Goal: Task Accomplishment & Management: Use online tool/utility

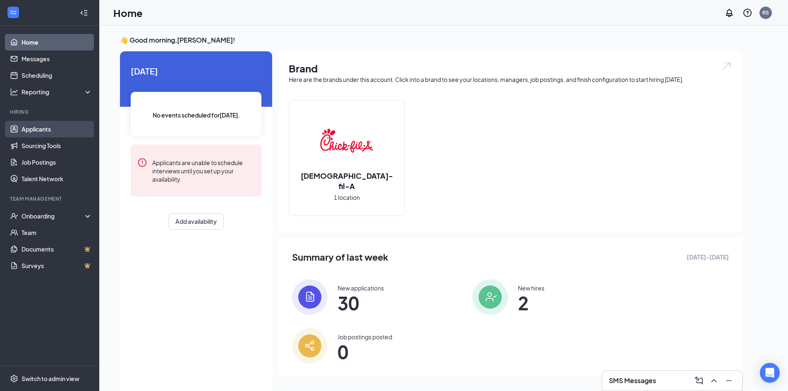
click at [56, 125] on link "Applicants" at bounding box center [57, 129] width 71 height 17
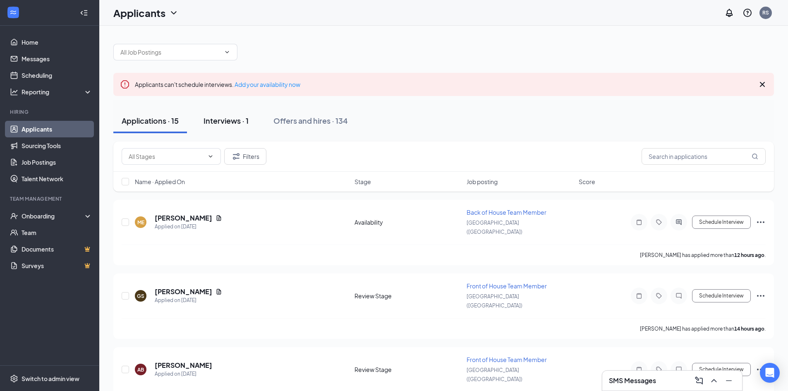
click at [222, 113] on button "Interviews · 1" at bounding box center [226, 120] width 62 height 25
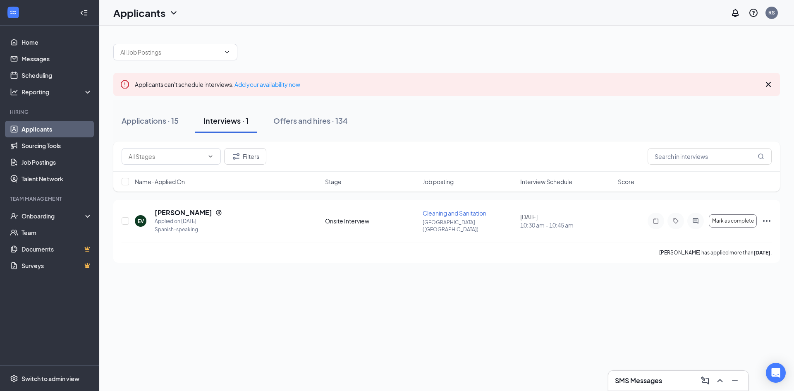
click at [770, 85] on icon "Cross" at bounding box center [768, 84] width 10 height 10
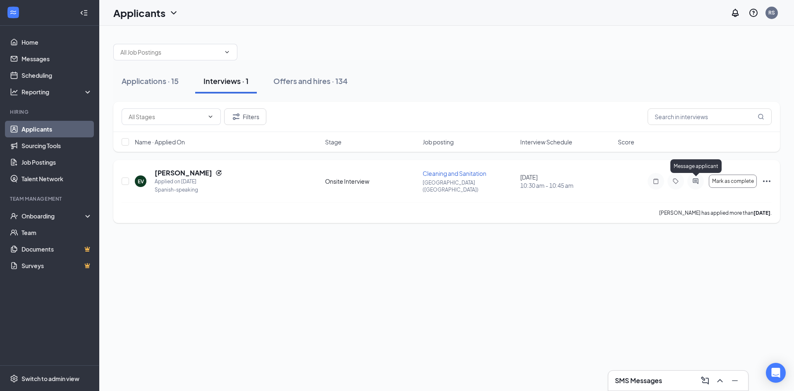
click at [698, 182] on icon "ActiveChat" at bounding box center [696, 181] width 10 height 7
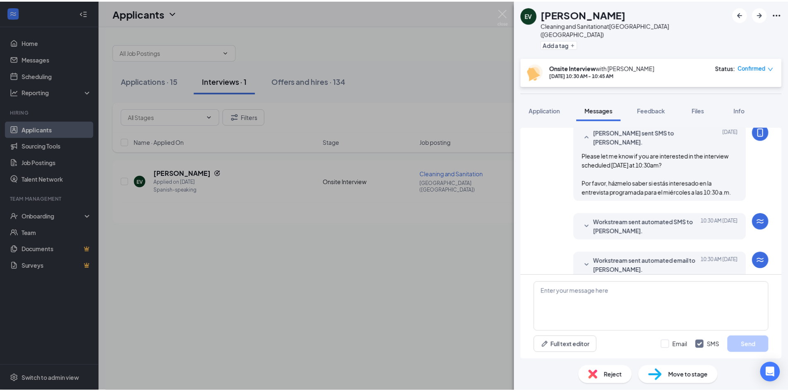
scroll to position [299, 0]
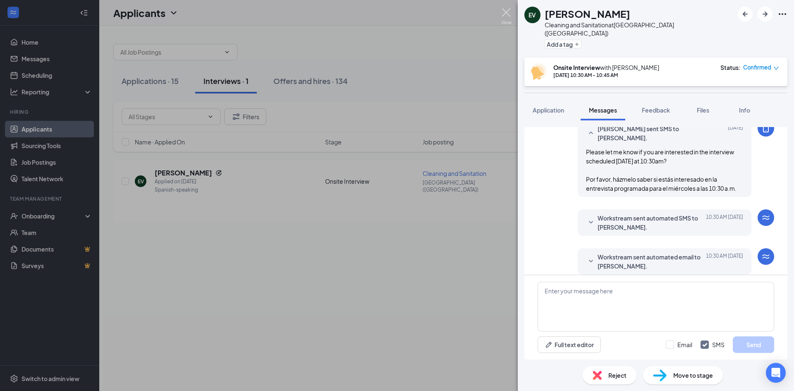
click at [501, 13] on img at bounding box center [506, 16] width 10 height 16
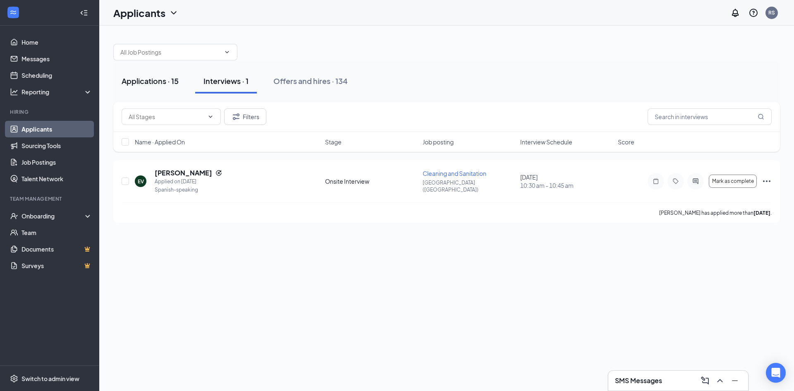
click at [152, 84] on div "Applications · 15" at bounding box center [150, 81] width 57 height 10
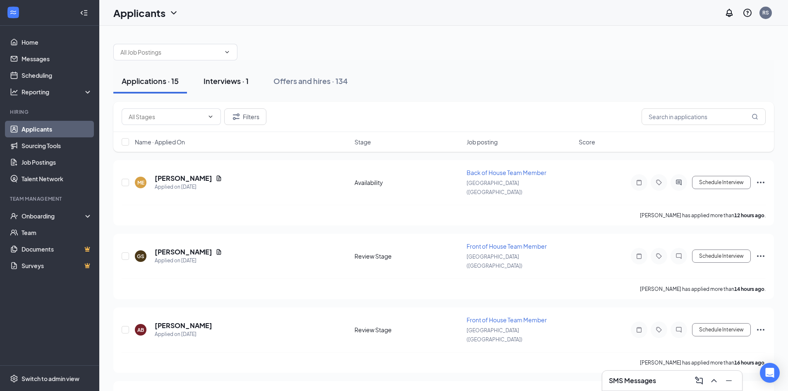
click at [229, 80] on div "Interviews · 1" at bounding box center [225, 81] width 45 height 10
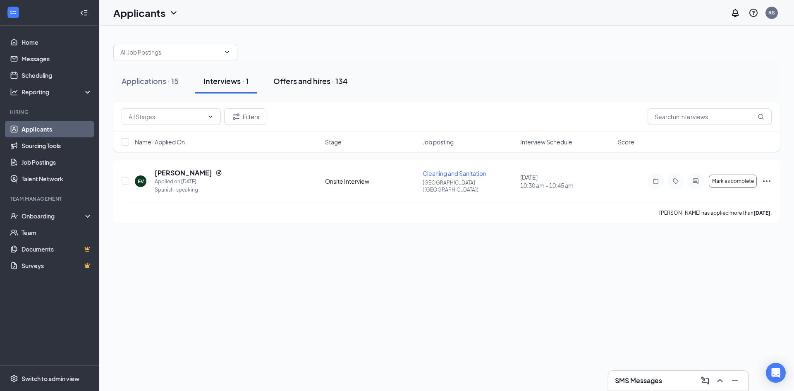
click at [323, 82] on div "Offers and hires · 134" at bounding box center [310, 81] width 74 height 10
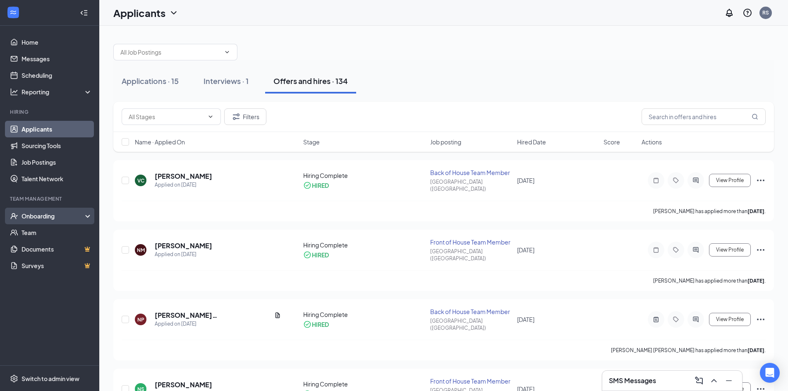
click at [46, 215] on div "Onboarding" at bounding box center [54, 216] width 64 height 8
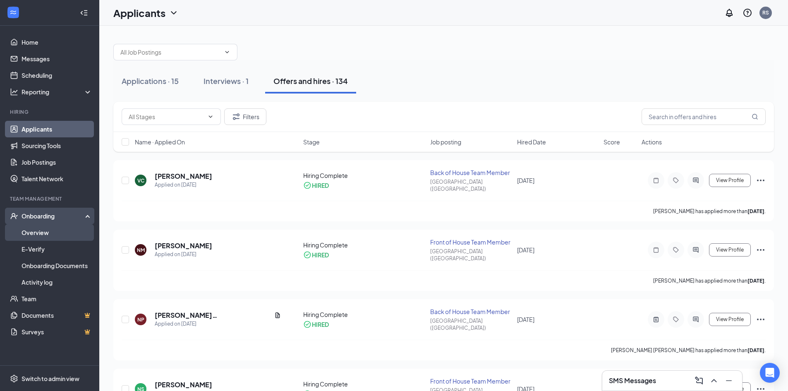
click at [43, 233] on link "Overview" at bounding box center [57, 232] width 71 height 17
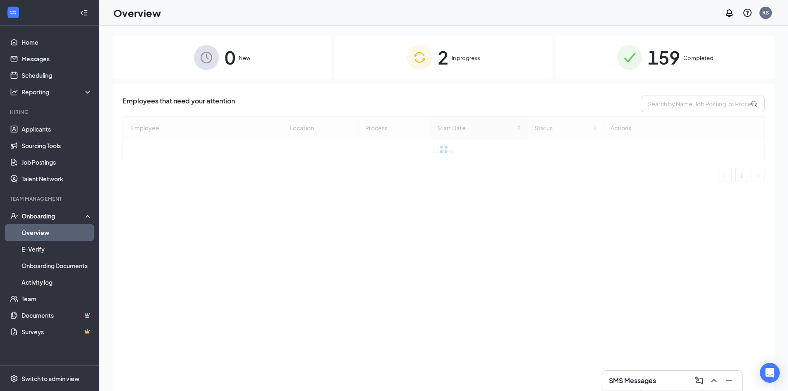
click at [645, 54] on div "159 Completed" at bounding box center [665, 57] width 218 height 43
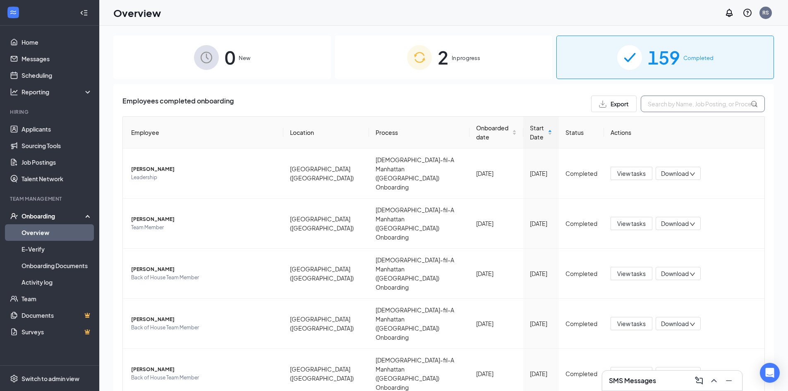
click at [689, 107] on input "text" at bounding box center [703, 104] width 124 height 17
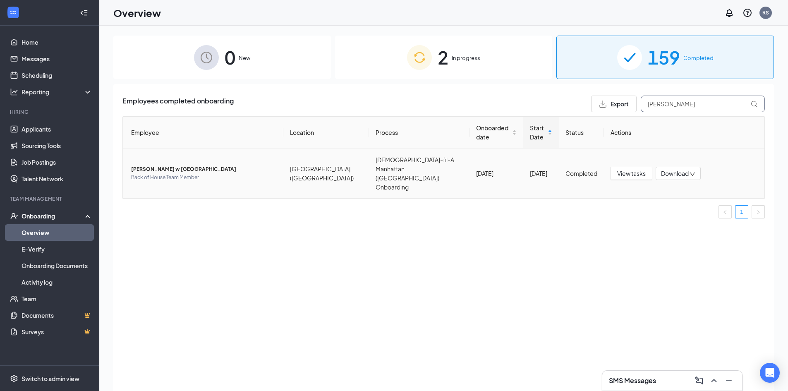
type input "[PERSON_NAME]"
click at [674, 169] on span "Download" at bounding box center [675, 173] width 28 height 9
click at [689, 201] on div "Download files" at bounding box center [704, 203] width 89 height 10
drag, startPoint x: 664, startPoint y: 104, endPoint x: 592, endPoint y: 105, distance: 72.4
click at [592, 105] on div "Export [PERSON_NAME]" at bounding box center [678, 104] width 174 height 17
